Goal: Find specific page/section: Find specific page/section

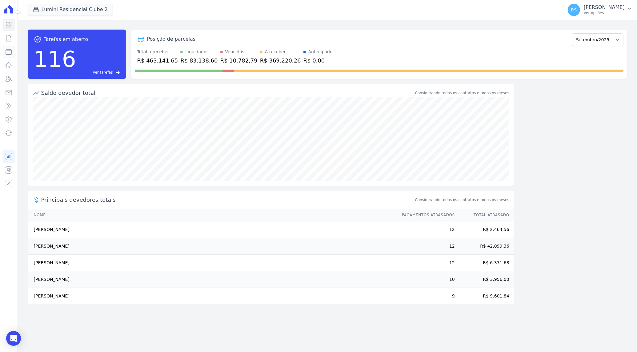
click at [10, 54] on icon at bounding box center [9, 52] width 6 height 6
select select
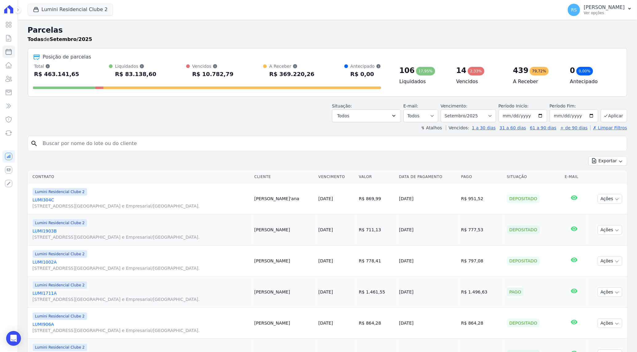
click at [130, 145] on input "search" at bounding box center [331, 143] width 585 height 12
type input "cisctor"
select select
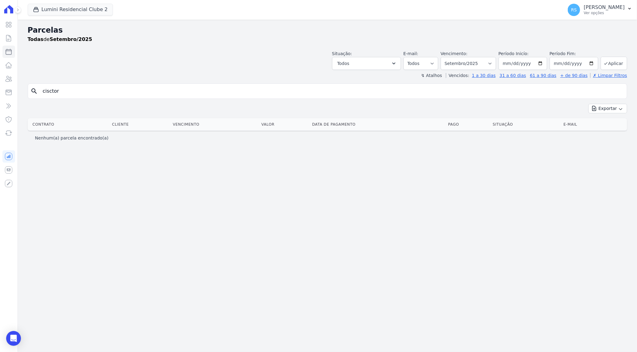
click at [130, 145] on div "Nenhum(a) parcela encontrado(a)" at bounding box center [327, 138] width 599 height 14
click at [90, 91] on input "cisctor" at bounding box center [331, 91] width 585 height 12
drag, startPoint x: 90, startPoint y: 91, endPoint x: 86, endPoint y: 91, distance: 3.4
click at [88, 91] on input "cisctor" at bounding box center [331, 91] width 585 height 12
type input "victor"
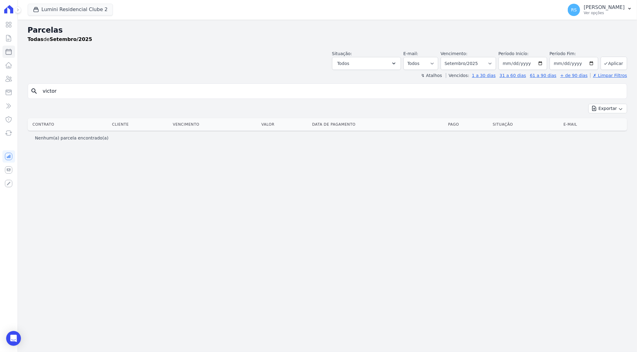
select select
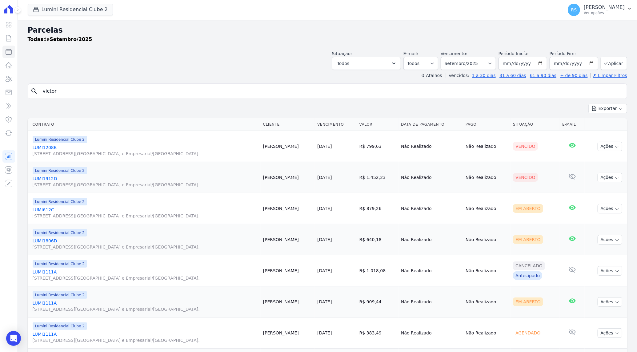
click at [125, 83] on div "Parcelas Todas de Setembro/2025 Situação: Agendado Em Aberto Pago Processando C…" at bounding box center [327, 224] width 619 height 409
click at [128, 93] on input "victor" at bounding box center [331, 91] width 585 height 12
type input "[PERSON_NAME]"
select select
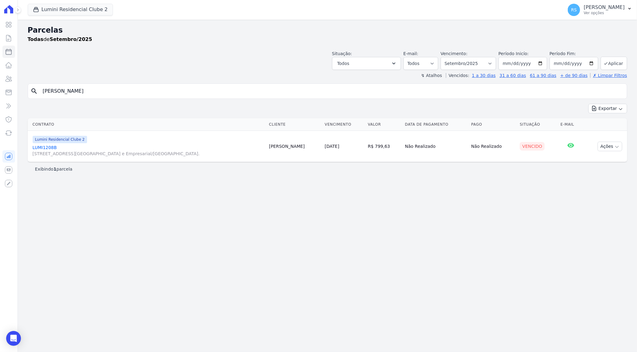
click at [43, 145] on link "LUMI1208B [STREET_ADDRESS][GEOGRAPHIC_DATA] e Empresarial/[GEOGRAPHIC_DATA]." at bounding box center [149, 150] width 232 height 12
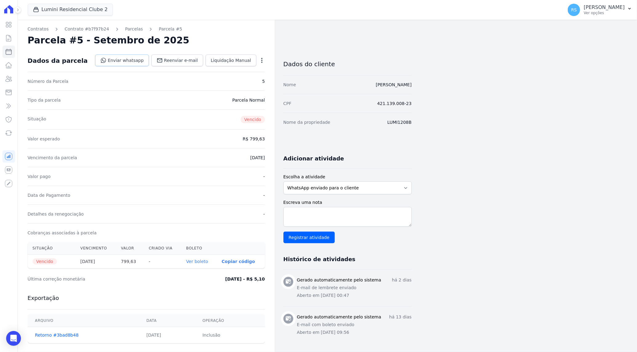
click at [148, 59] on link "Enviar whatsapp" at bounding box center [122, 60] width 54 height 12
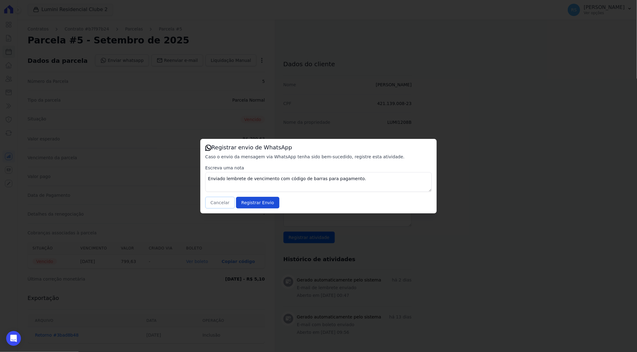
click at [215, 206] on button "Cancelar" at bounding box center [220, 203] width 30 height 12
